Goal: Check status: Check status

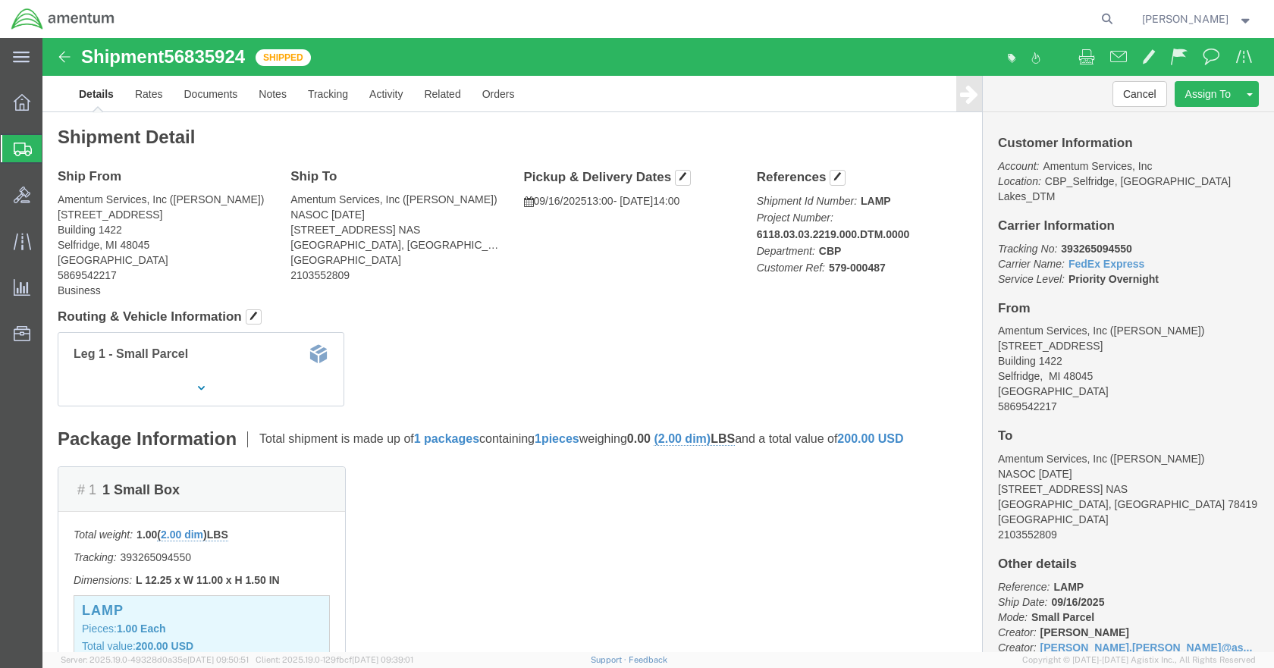
click at [1110, 17] on form at bounding box center [1107, 19] width 24 height 38
click at [1116, 21] on icon at bounding box center [1106, 18] width 21 height 21
click at [898, 19] on input "search" at bounding box center [865, 19] width 461 height 36
type input "56833939"
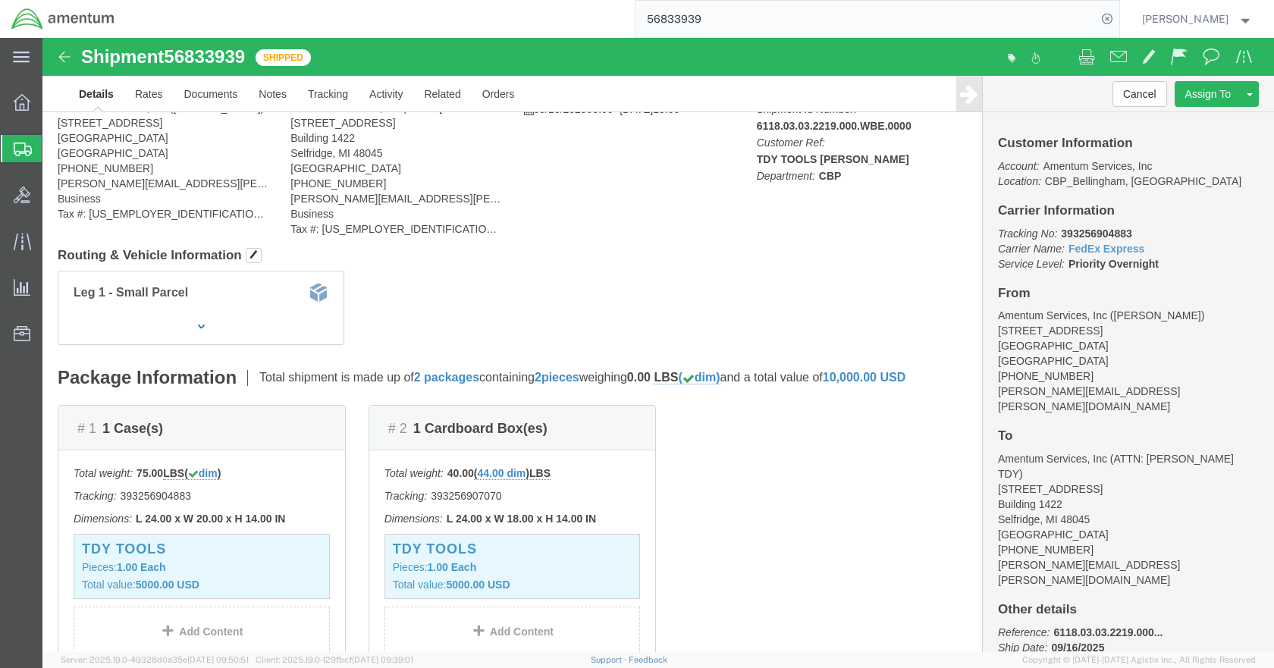
scroll to position [36, 0]
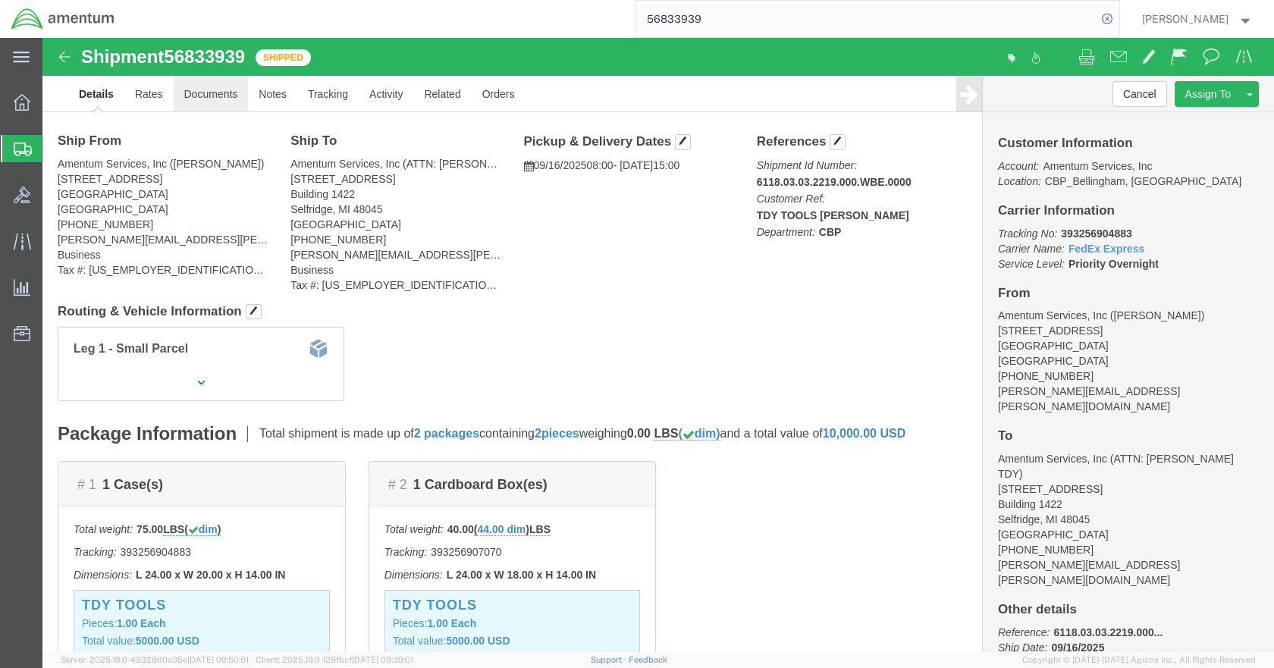
click link "Documents"
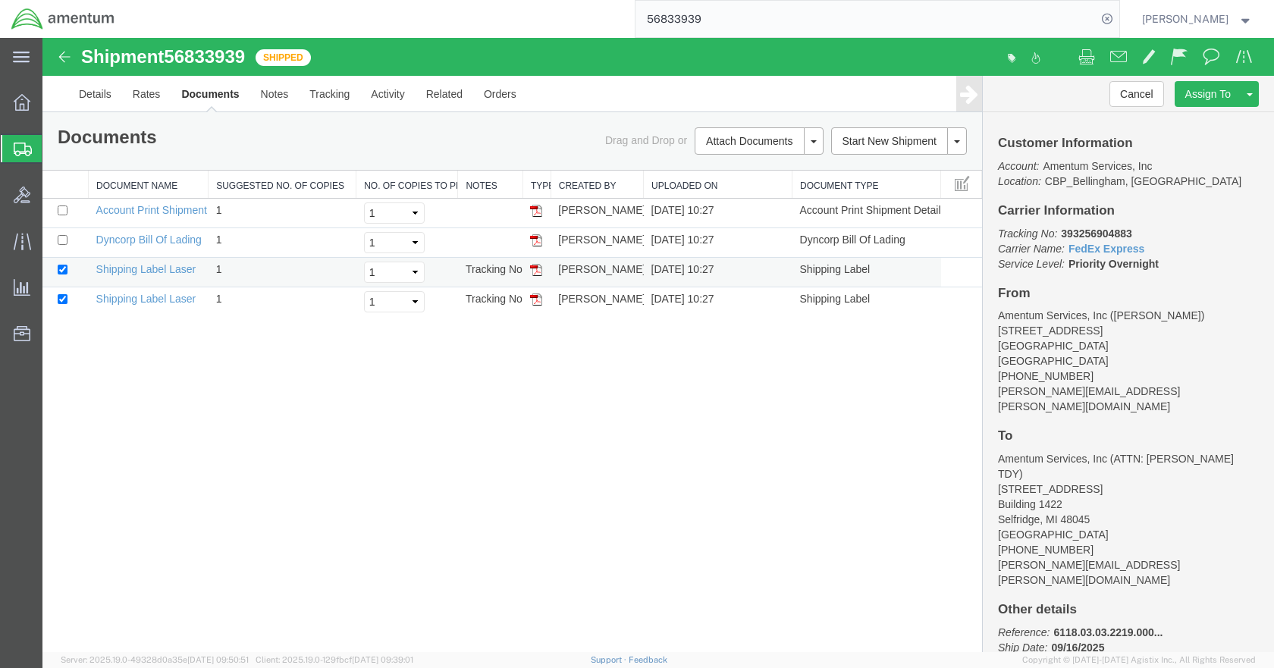
click at [534, 271] on img at bounding box center [536, 270] width 12 height 12
drag, startPoint x: 536, startPoint y: 302, endPoint x: 537, endPoint y: 293, distance: 9.2
click at [536, 302] on img at bounding box center [536, 299] width 12 height 12
